Goal: Task Accomplishment & Management: Use online tool/utility

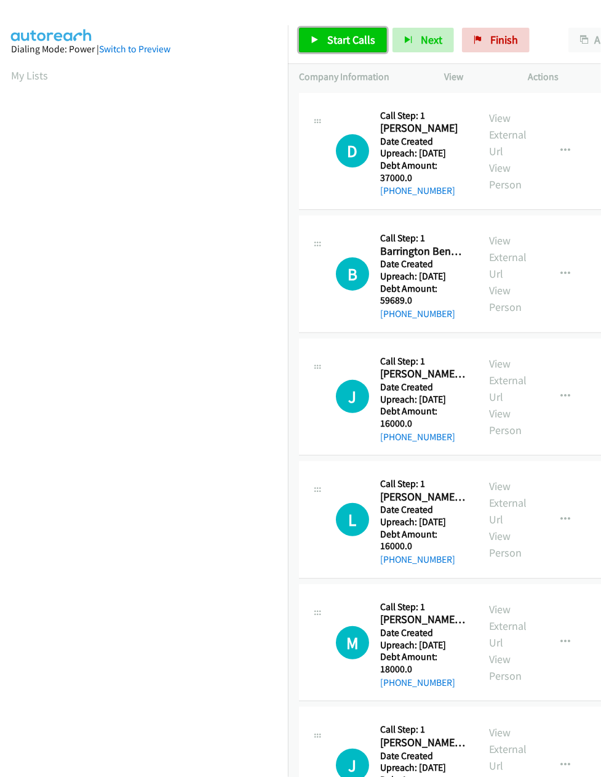
click at [350, 47] on span "Start Calls" at bounding box center [351, 40] width 48 height 14
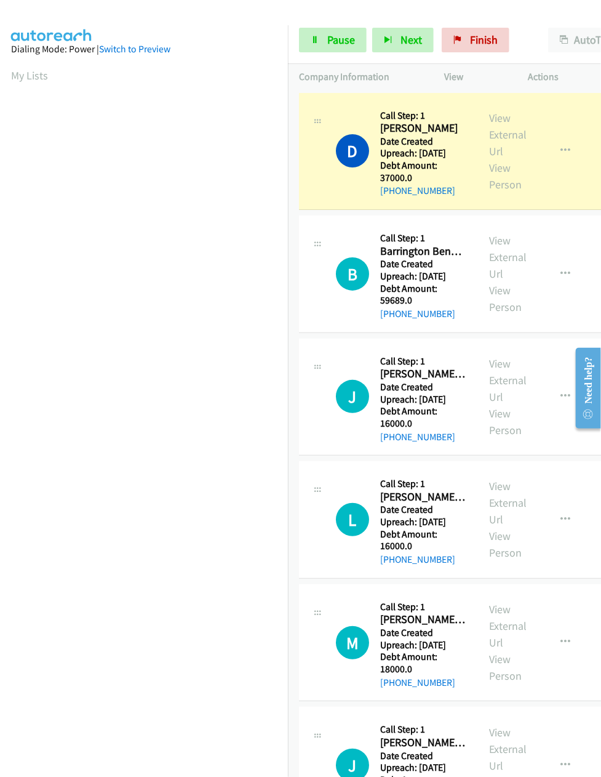
click at [186, 13] on div at bounding box center [295, 23] width 590 height 47
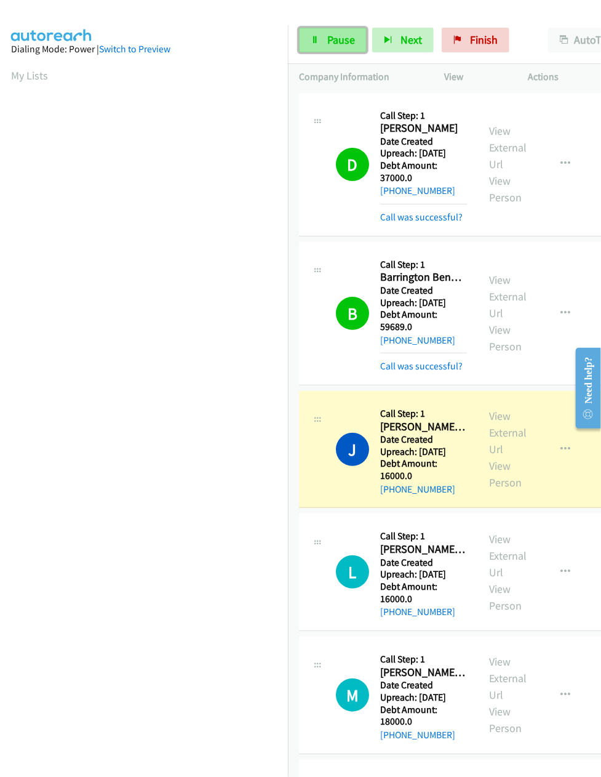
click at [331, 34] on span "Pause" at bounding box center [341, 40] width 28 height 14
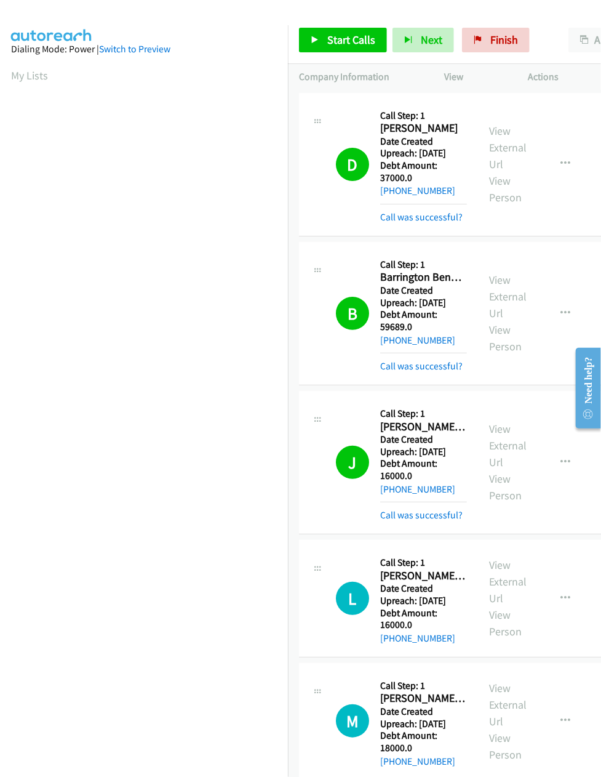
click at [28, 62] on aside "Dialing Mode: Power | Switch to Preview My Lists" at bounding box center [144, 365] width 288 height 681
click at [28, 69] on link "My Lists" at bounding box center [29, 75] width 37 height 14
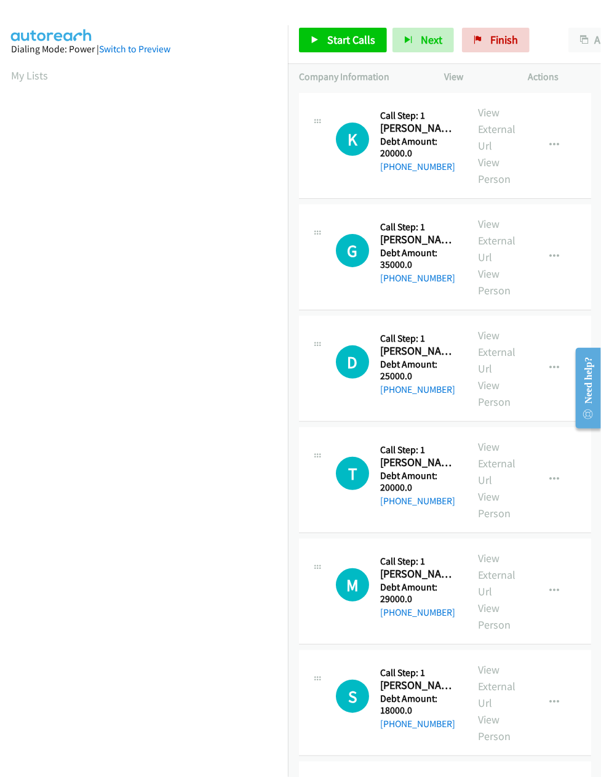
scroll to position [0, 3]
click at [195, 25] on aside "Dialing Mode: Power | Switch to Preview My Lists" at bounding box center [144, 365] width 288 height 681
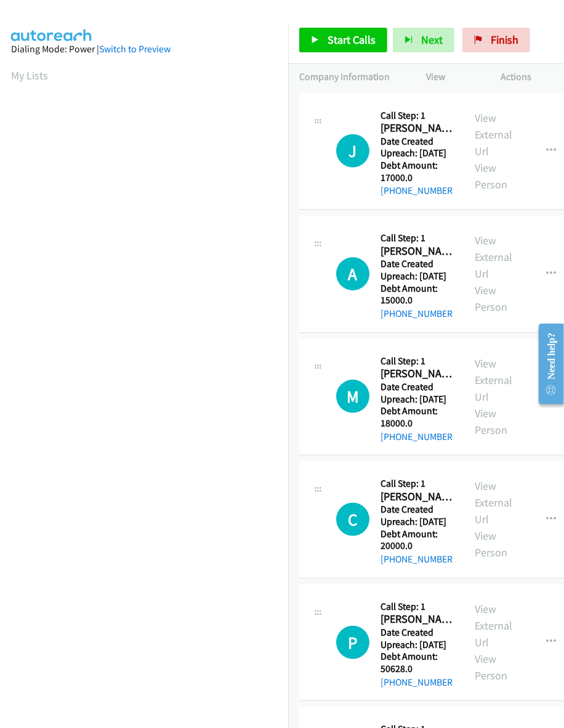
scroll to position [0, 2]
click at [29, 77] on link "My Lists" at bounding box center [29, 75] width 37 height 14
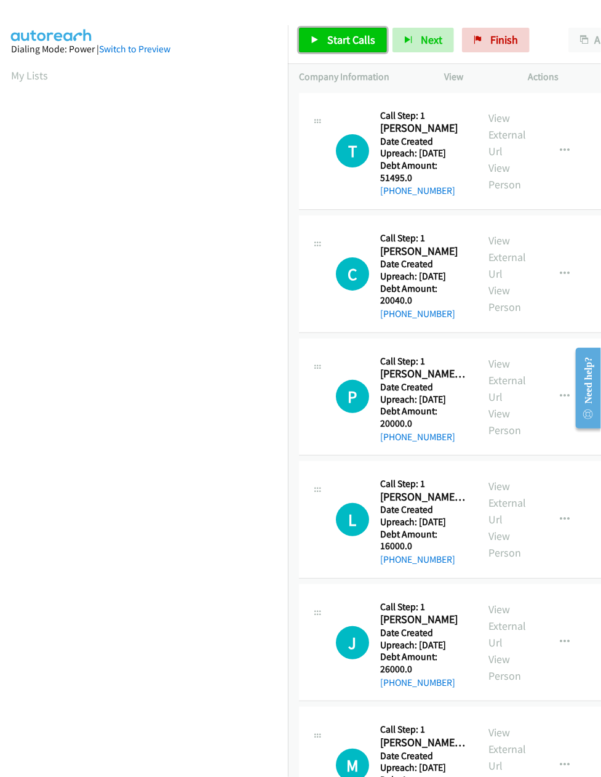
click at [340, 47] on span "Start Calls" at bounding box center [351, 40] width 48 height 14
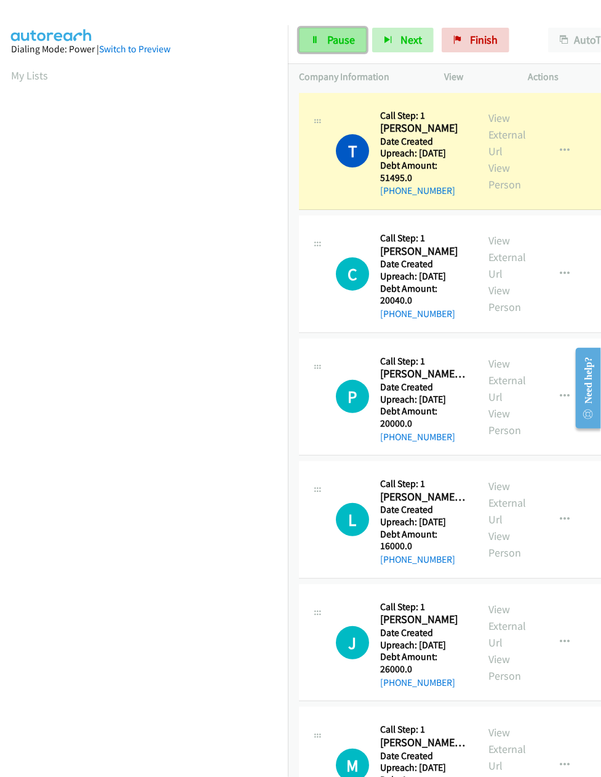
click at [338, 28] on link "Pause" at bounding box center [333, 40] width 68 height 25
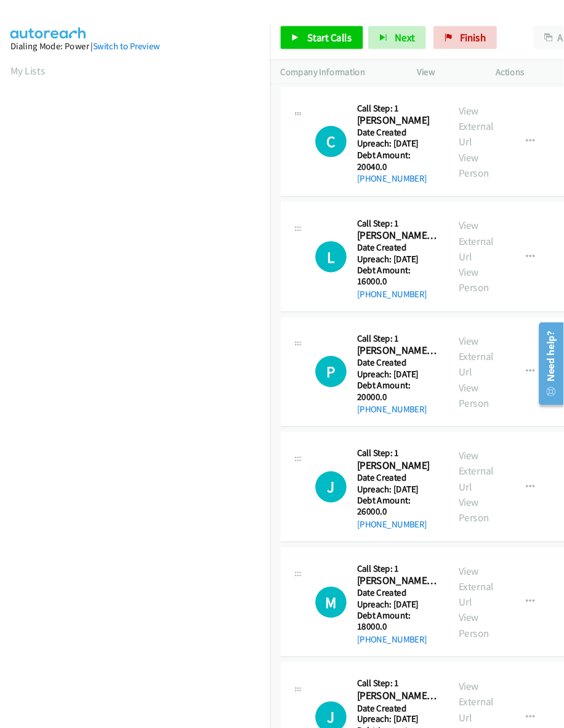
scroll to position [0, 5]
click at [183, 12] on div at bounding box center [295, 23] width 590 height 47
click at [164, 84] on aside "Dialing Mode: Power | Switch to Preview My Lists" at bounding box center [144, 365] width 288 height 681
click at [485, 72] on div "View" at bounding box center [476, 77] width 84 height 26
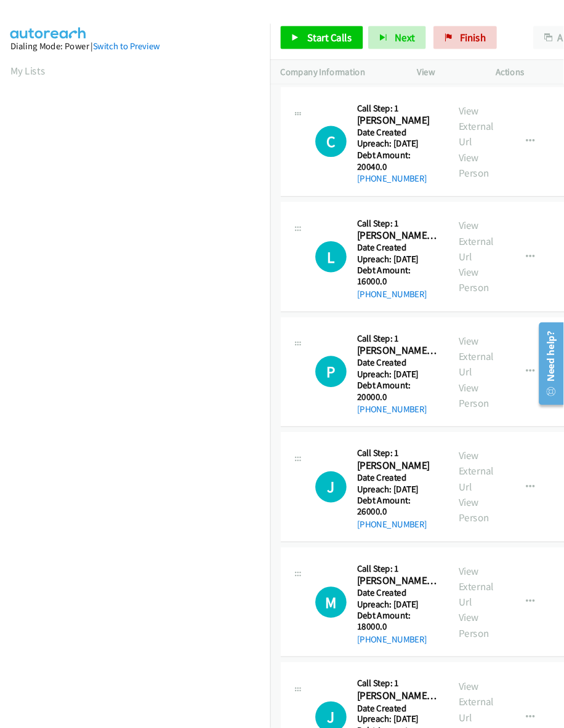
click at [337, 38] on span "Start Calls" at bounding box center [351, 40] width 48 height 14
click at [393, 41] on link "Pause" at bounding box center [405, 34] width 24 height 13
